Goal: Find specific page/section: Find specific page/section

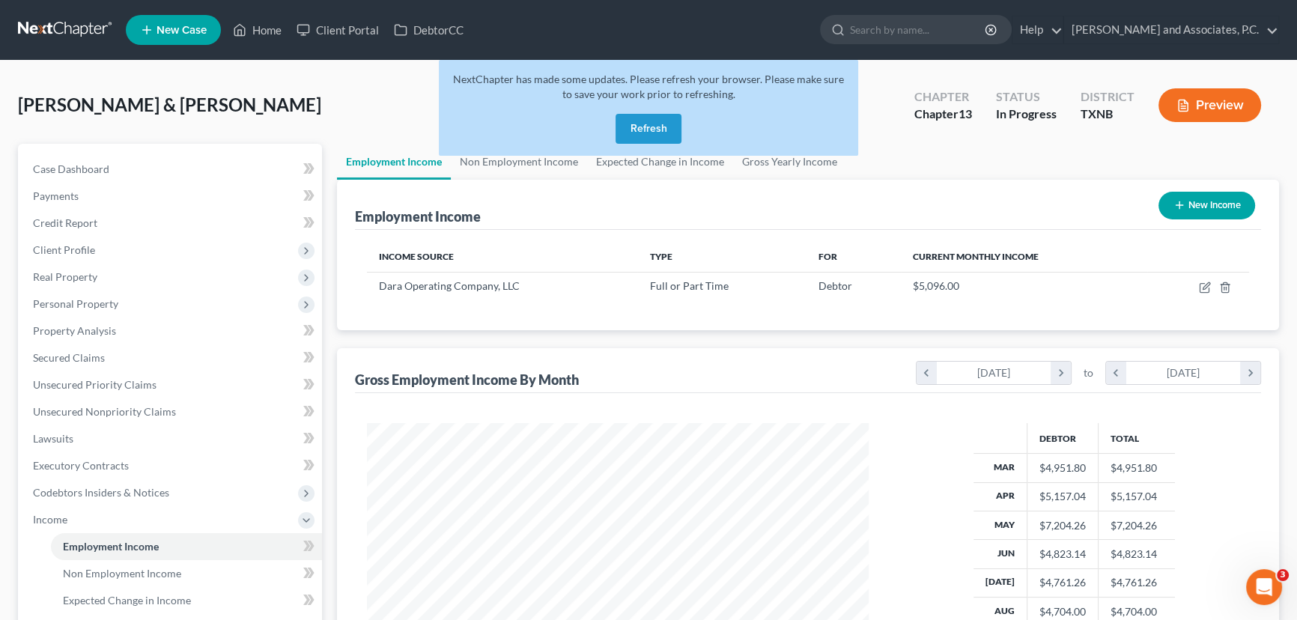
scroll to position [268, 532]
click at [645, 130] on button "Refresh" at bounding box center [648, 129] width 66 height 30
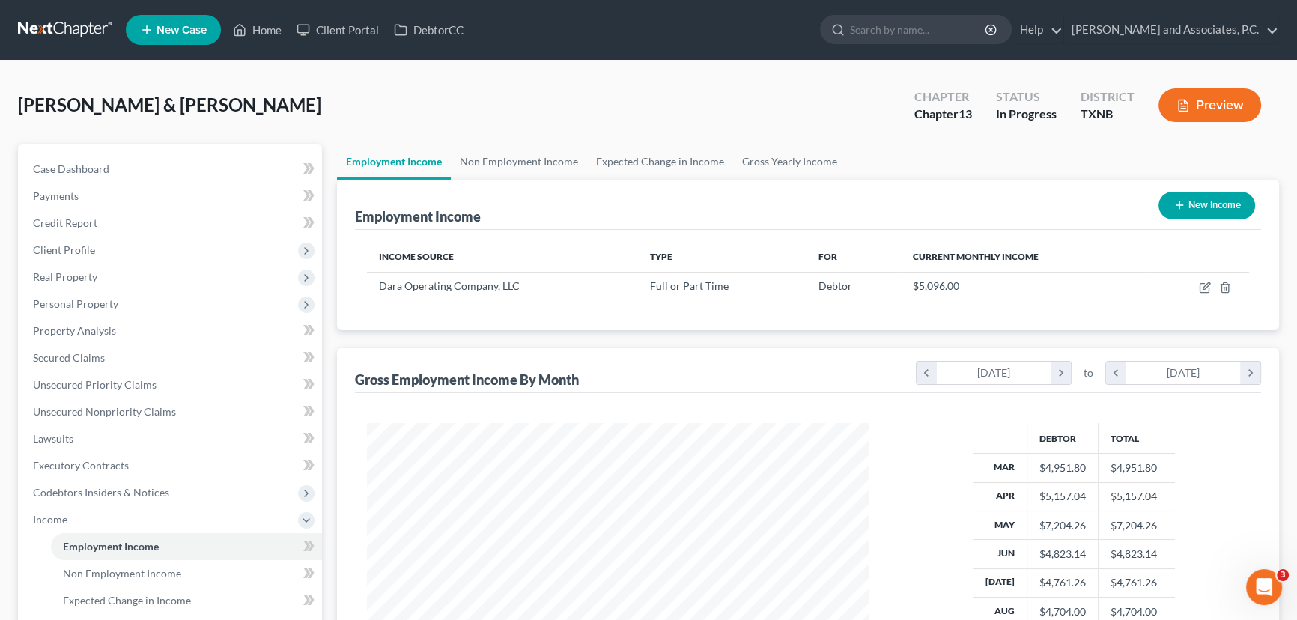
scroll to position [268, 532]
click at [160, 172] on link "Case Dashboard" at bounding box center [171, 169] width 301 height 27
select select "6"
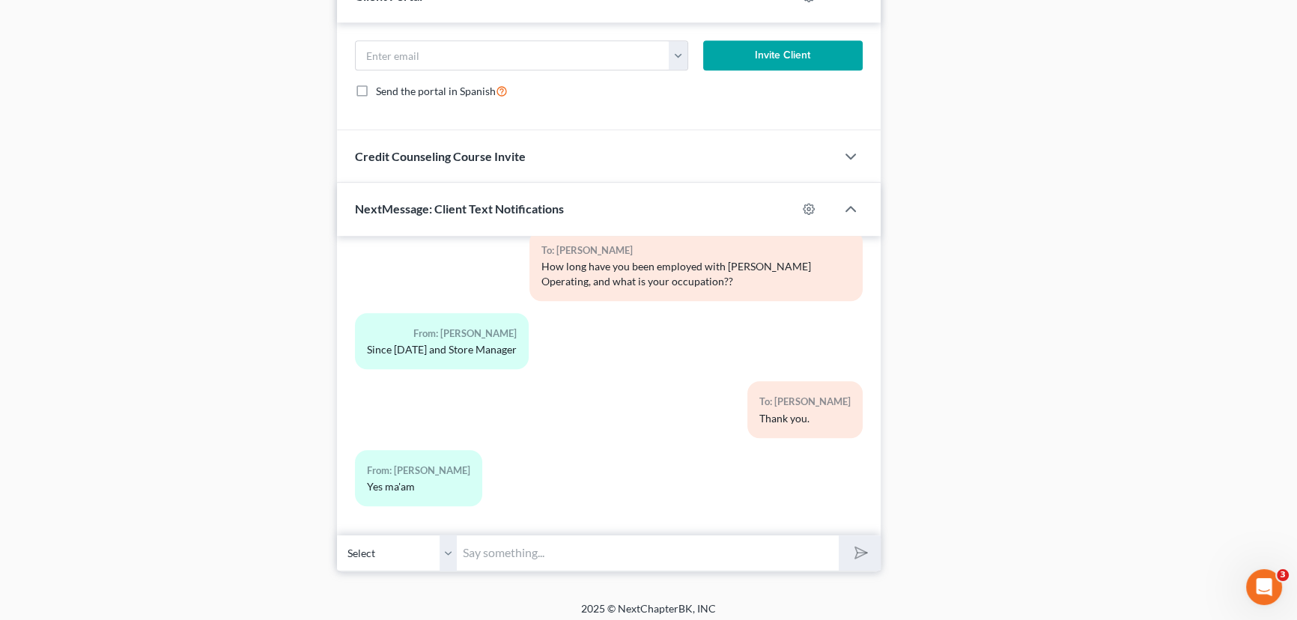
scroll to position [1290, 0]
